Goal: Task Accomplishment & Management: Use online tool/utility

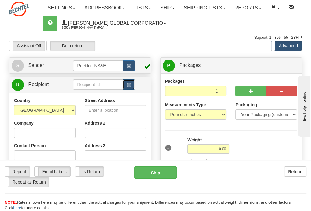
click at [129, 87] on span "button" at bounding box center [129, 85] width 4 height 4
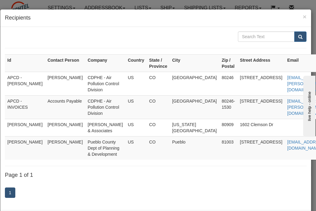
type input "[PERSON_NAME]"
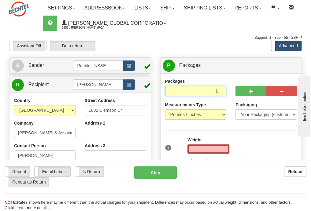
type input "0.00"
click at [187, 89] on input "1" at bounding box center [195, 91] width 61 height 10
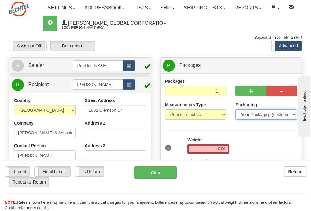
click at [258, 116] on select "Your Packaging (customer supplied) Envelope (carrier supplied) Pack (carrier su…" at bounding box center [266, 115] width 61 height 10
select select "2"
click at [236, 110] on select "Your Packaging (customer supplied) Envelope (carrier supplied) Pack (carrier su…" at bounding box center [266, 115] width 61 height 10
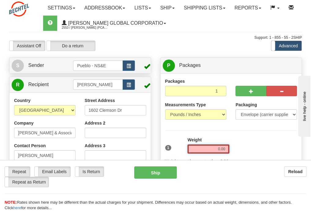
click at [218, 148] on input "0.00" at bounding box center [209, 149] width 42 height 9
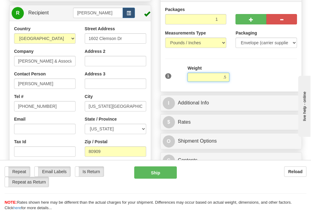
scroll to position [78, 0]
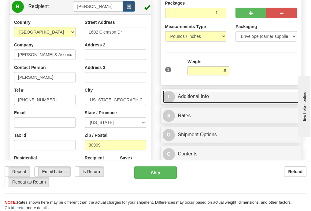
type input "0.50"
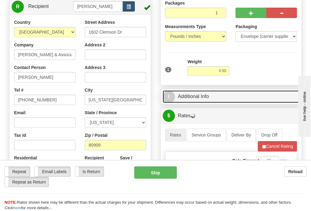
click at [164, 98] on span "I" at bounding box center [169, 97] width 12 height 12
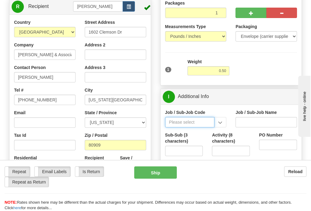
click at [198, 124] on input "Job / Sub-Job Code" at bounding box center [190, 122] width 50 height 10
click at [191, 132] on div "24852-AK8" at bounding box center [189, 131] width 44 height 7
type input "24852-AK8"
type input "PUEBLO CHEM DEMIL PROJECT - OPS-BNI-UTILITIES & O"
type input "24852-AK8"
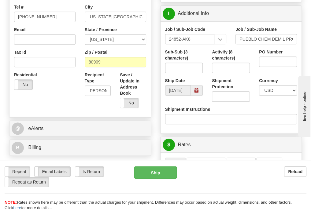
scroll to position [160, 0]
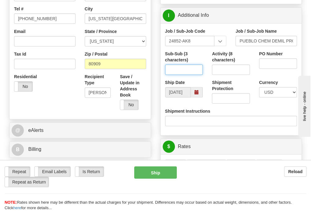
click at [174, 73] on input "Sub-Sub (3 characters)" at bounding box center [184, 70] width 38 height 10
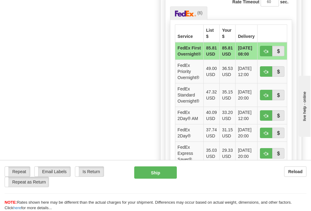
scroll to position [353, 0]
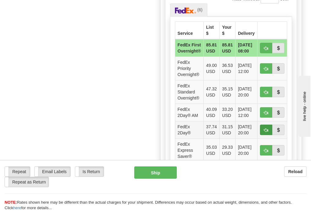
type input "000"
click at [268, 126] on button "button" at bounding box center [266, 130] width 12 height 10
type input "03"
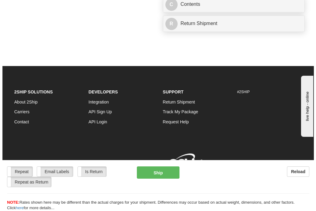
scroll to position [365, 0]
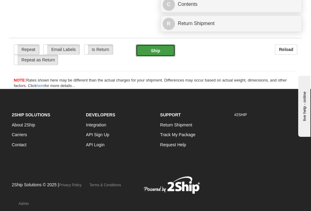
click at [160, 52] on button "Ship" at bounding box center [155, 50] width 39 height 12
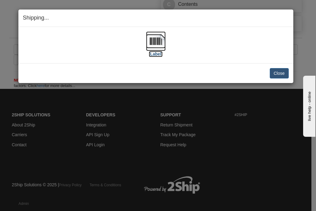
click at [158, 43] on img at bounding box center [156, 42] width 20 height 20
